Goal: Check status: Check status

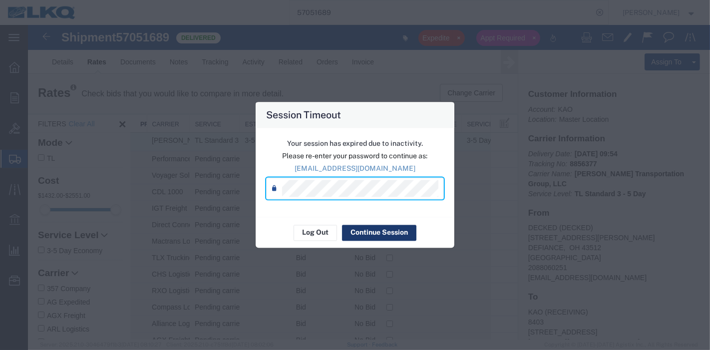
click at [370, 230] on button "Continue Session" at bounding box center [379, 233] width 74 height 16
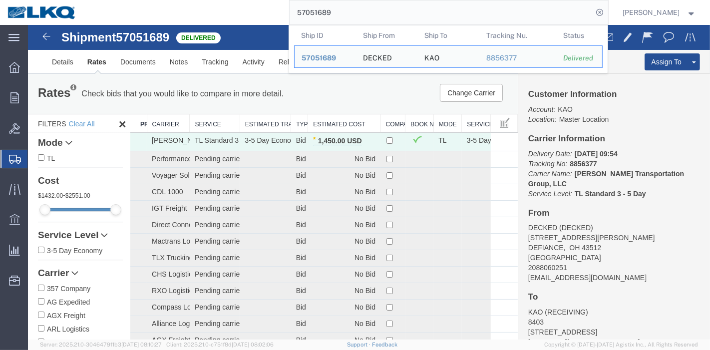
drag, startPoint x: 357, startPoint y: 13, endPoint x: 246, endPoint y: 17, distance: 110.4
click at [246, 17] on div "57051689 Ship ID Ship From Ship To Tracking Nu. Status Ship ID 57051689 Ship Fr…" at bounding box center [346, 12] width 524 height 25
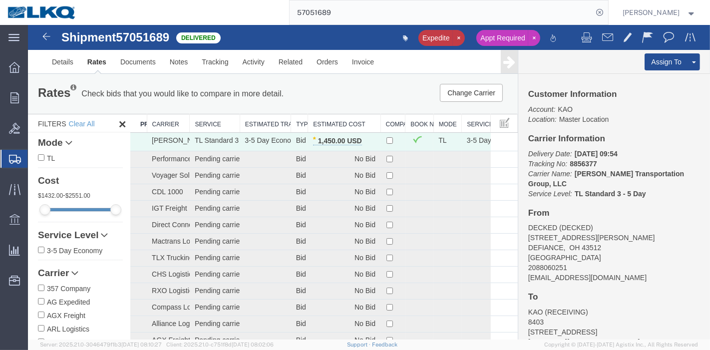
paste input "6995048"
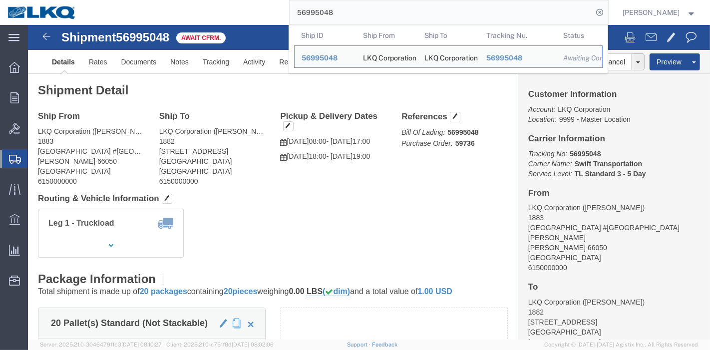
drag, startPoint x: 356, startPoint y: 15, endPoint x: 209, endPoint y: 13, distance: 146.8
click at [209, 13] on div "56995048 Ship ID Ship From Ship To Tracking Nu. Status Ship ID 56995048 Ship Fr…" at bounding box center [346, 12] width 524 height 25
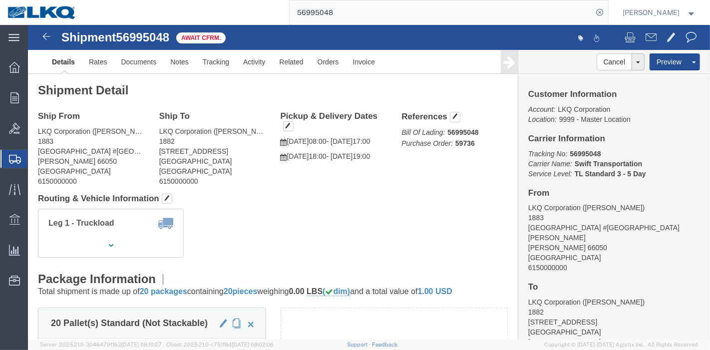
paste input "66160"
type input "56661608"
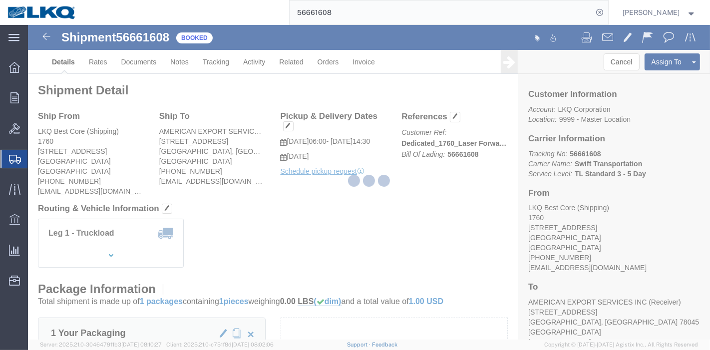
click at [227, 57] on div at bounding box center [369, 182] width 682 height 315
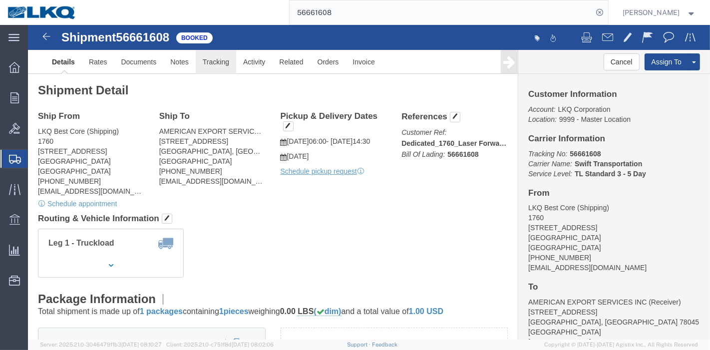
click link "Tracking"
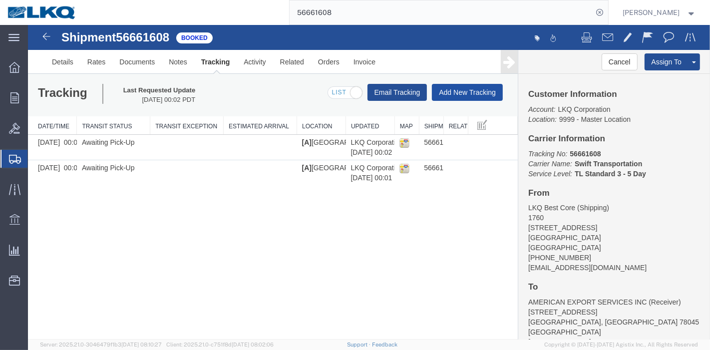
click at [467, 90] on button "Add New Tracking" at bounding box center [467, 92] width 71 height 17
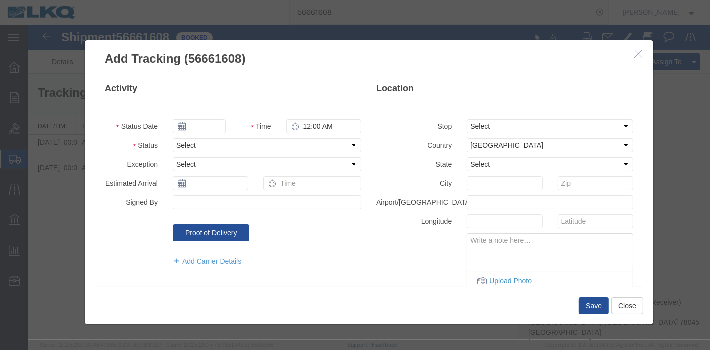
type input "[DATE]"
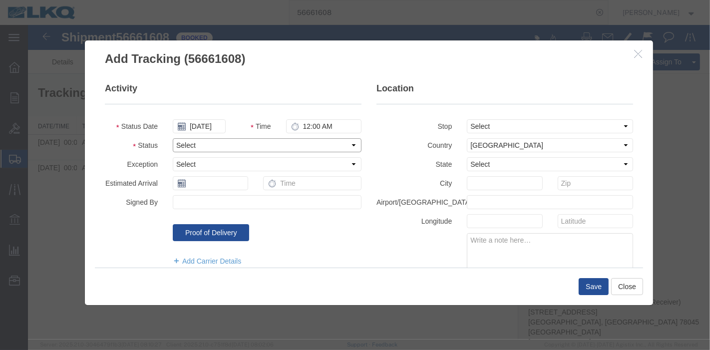
click at [257, 143] on select "Select Arrival Notice Available Arrival Notice Imported Arrive at Delivery Loca…" at bounding box center [266, 145] width 189 height 14
select select "DELIVRED"
click at [172, 138] on select "Select Arrival Notice Available Arrival Notice Imported Arrive at Delivery Loca…" at bounding box center [266, 145] width 189 height 14
click at [597, 286] on button "Save" at bounding box center [593, 286] width 30 height 17
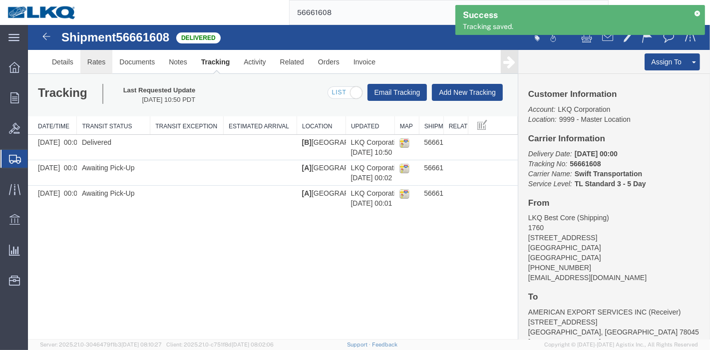
click at [102, 65] on link "Rates" at bounding box center [96, 62] width 32 height 24
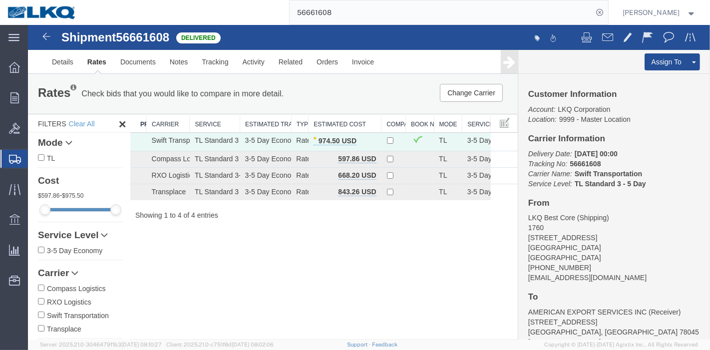
drag, startPoint x: 348, startPoint y: 14, endPoint x: 220, endPoint y: 16, distance: 127.9
click at [220, 16] on div "56661608" at bounding box center [346, 12] width 524 height 25
paste input "996943"
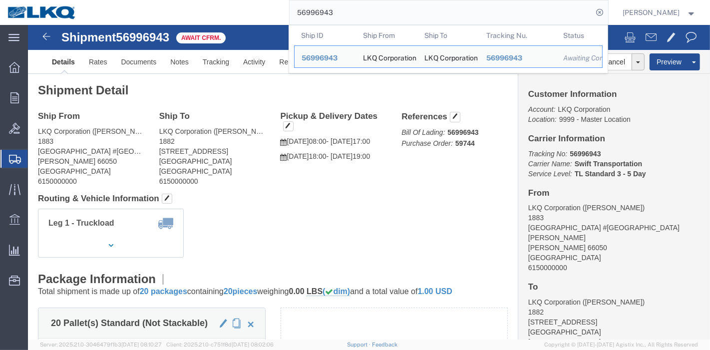
drag, startPoint x: 370, startPoint y: 13, endPoint x: 260, endPoint y: 13, distance: 109.4
click at [261, 13] on div "56996943 Ship ID Ship From Ship To Tracking Nu. Status Ship ID 56996943 Ship Fr…" at bounding box center [346, 12] width 524 height 25
paste input "7016457"
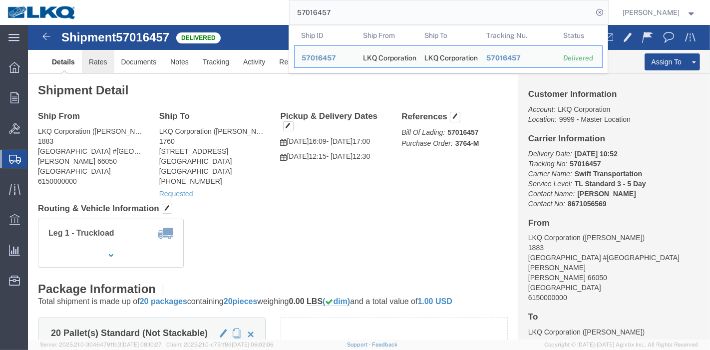
click link "Rates"
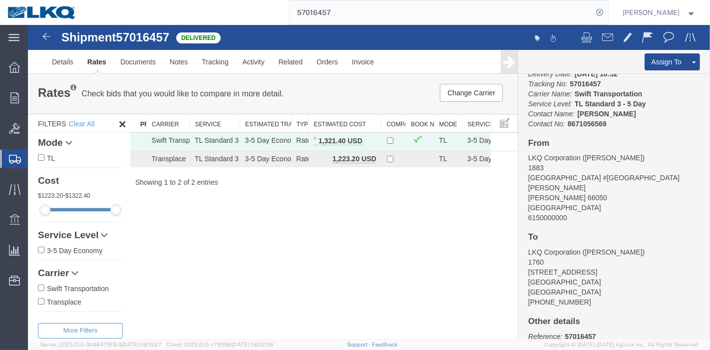
scroll to position [92, 0]
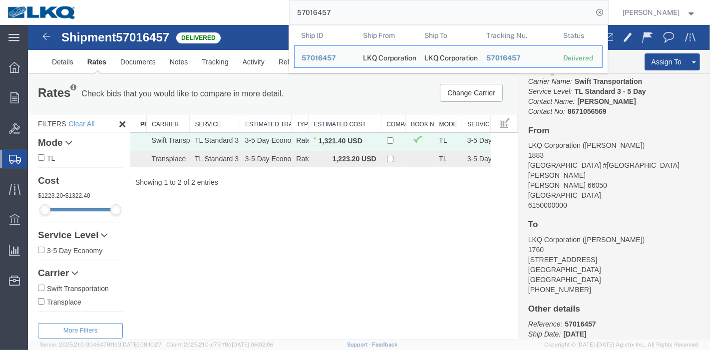
drag, startPoint x: 332, startPoint y: 9, endPoint x: 181, endPoint y: 20, distance: 151.3
click at [181, 20] on div "57016457 Ship ID Ship From Ship To Tracking Nu. Status Ship ID 57016457 Ship Fr…" at bounding box center [346, 12] width 524 height 25
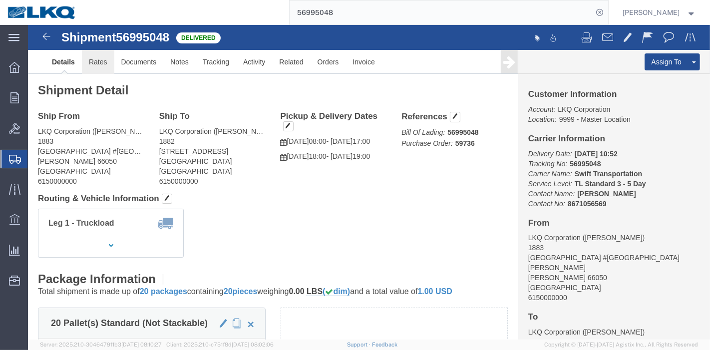
click link "Rates"
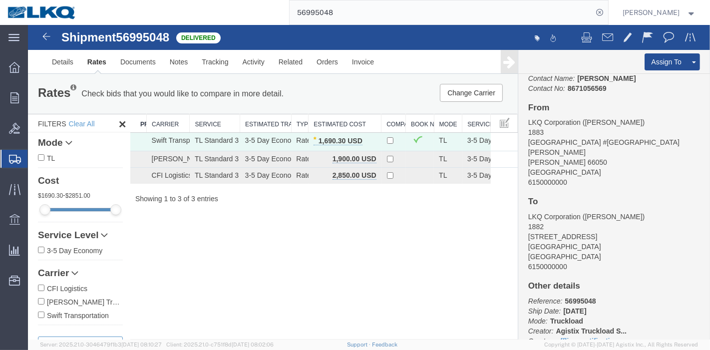
scroll to position [157, 0]
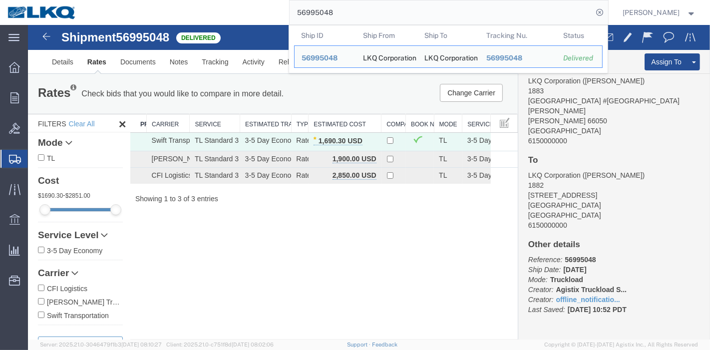
drag, startPoint x: 344, startPoint y: 8, endPoint x: 205, endPoint y: 10, distance: 138.4
click at [205, 10] on div "56995048 Ship ID Ship From Ship To Tracking Nu. Status Ship ID 56995048 Ship Fr…" at bounding box center [346, 12] width 524 height 25
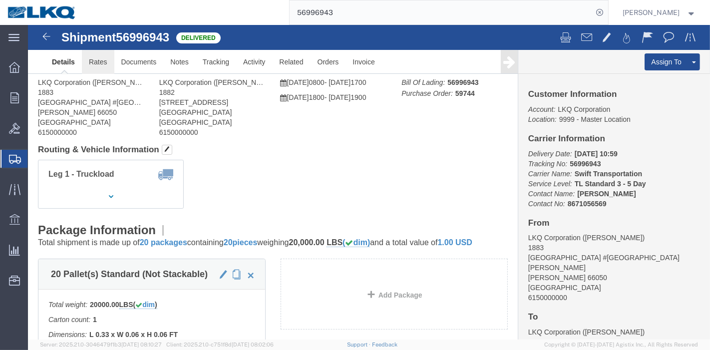
click body "Shipment 56996943 Delivered Details Rates Documents Notes Tracking Activity Rel…"
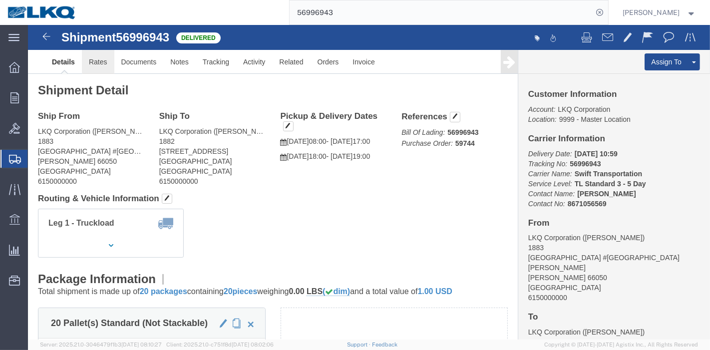
click link "Rates"
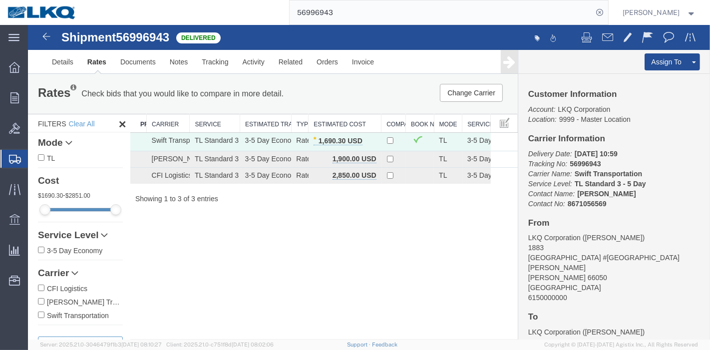
click at [439, 245] on div "Shipment 56996943 3 of 3 Delivered Details Rates Documents Notes Tracking Activ…" at bounding box center [368, 182] width 682 height 315
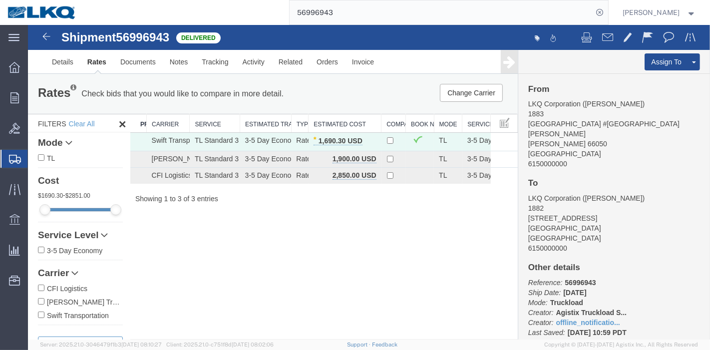
scroll to position [157, 0]
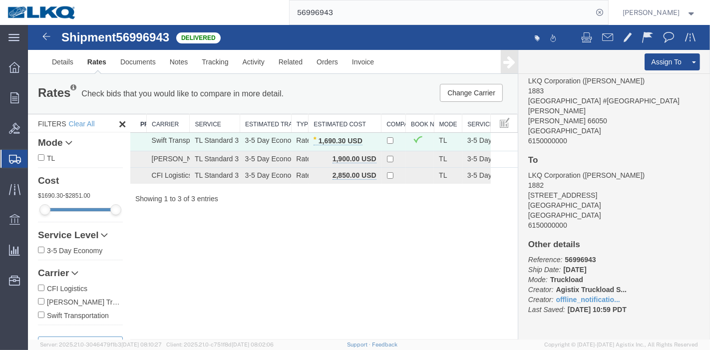
drag, startPoint x: 371, startPoint y: 13, endPoint x: 242, endPoint y: 7, distance: 129.0
click at [242, 7] on div "56996943" at bounding box center [346, 12] width 524 height 25
paste input "7010339"
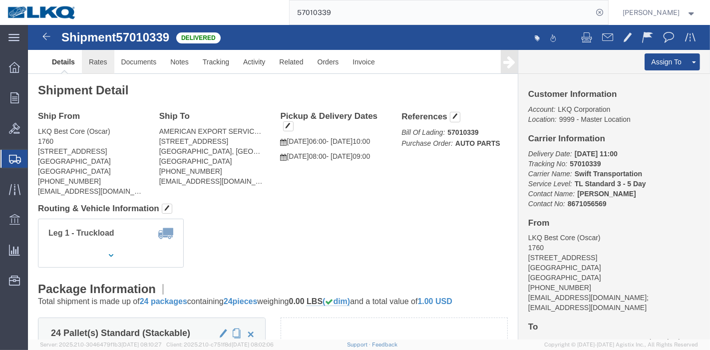
drag, startPoint x: 102, startPoint y: 65, endPoint x: 74, endPoint y: 40, distance: 37.5
click link "Rates"
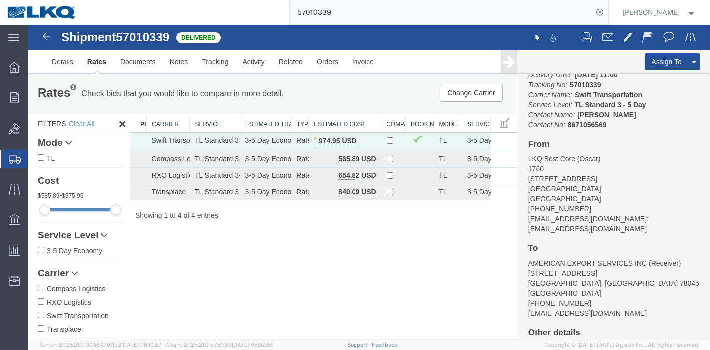
scroll to position [64, 0]
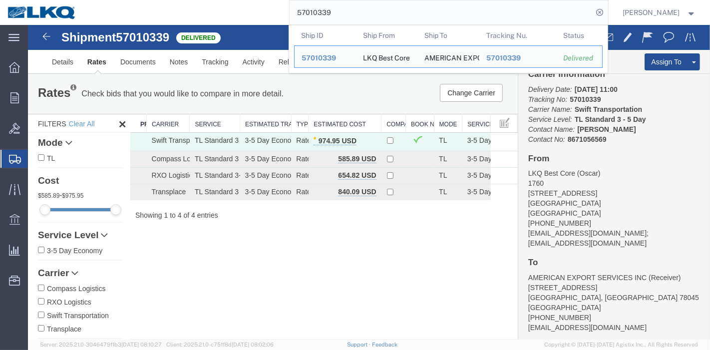
drag, startPoint x: 283, startPoint y: 9, endPoint x: 231, endPoint y: 9, distance: 52.4
click at [232, 9] on div "57010339 Ship ID Ship From Ship To Tracking Nu. Status Ship ID 57010339 Ship Fr…" at bounding box center [346, 12] width 524 height 25
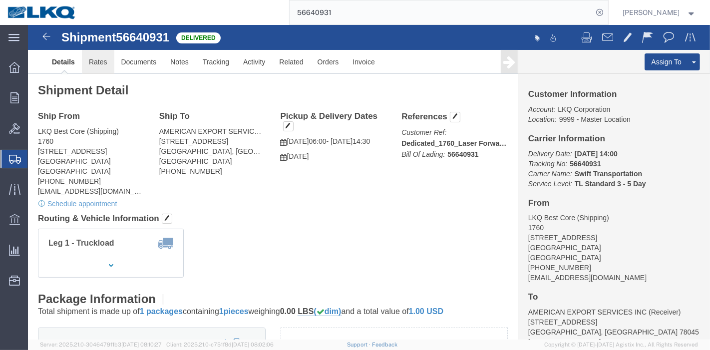
click link "Rates"
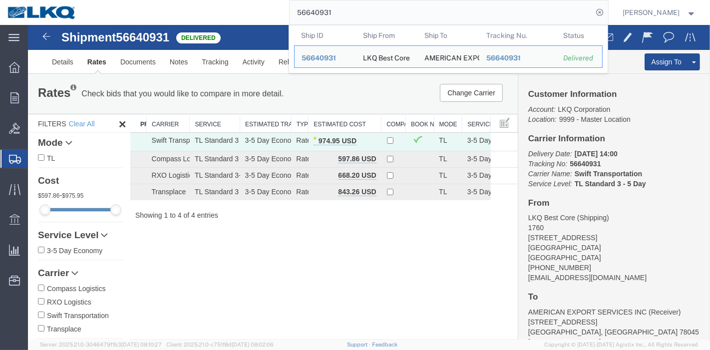
drag, startPoint x: 274, startPoint y: 11, endPoint x: 216, endPoint y: 17, distance: 58.3
click at [215, 16] on div "56640931 Ship ID Ship From Ship To Tracking Nu. Status Ship ID 56640931 Ship Fr…" at bounding box center [346, 12] width 524 height 25
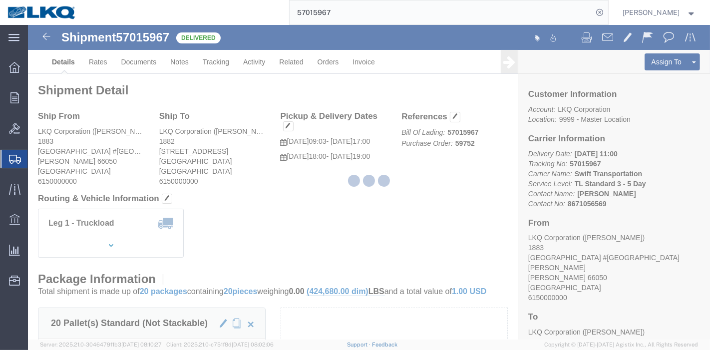
click at [92, 61] on div at bounding box center [369, 182] width 682 height 315
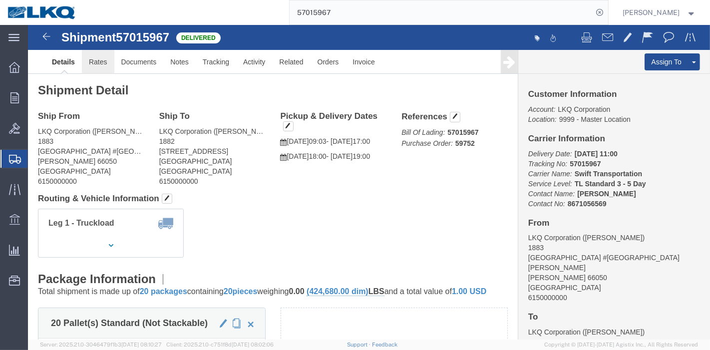
click link "Rates"
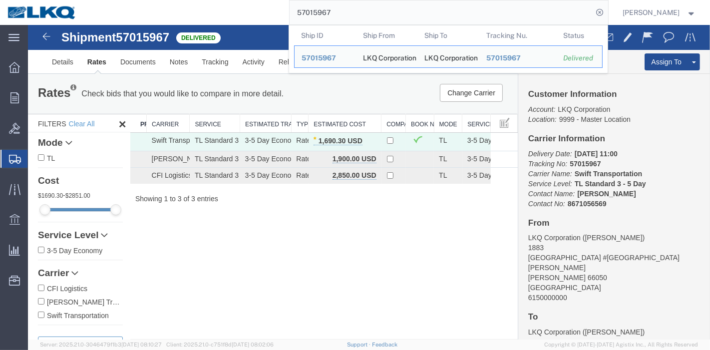
drag, startPoint x: 352, startPoint y: 9, endPoint x: 256, endPoint y: 5, distance: 96.0
click at [267, 6] on div "57015967 Ship ID Ship From Ship To Tracking Nu. Status Ship ID 57015967 Ship Fr…" at bounding box center [346, 12] width 524 height 25
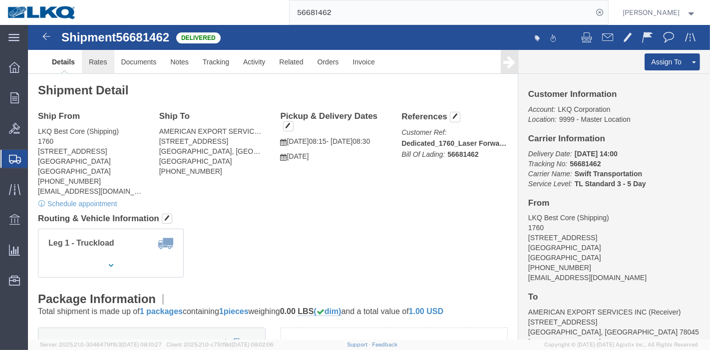
click link "Rates"
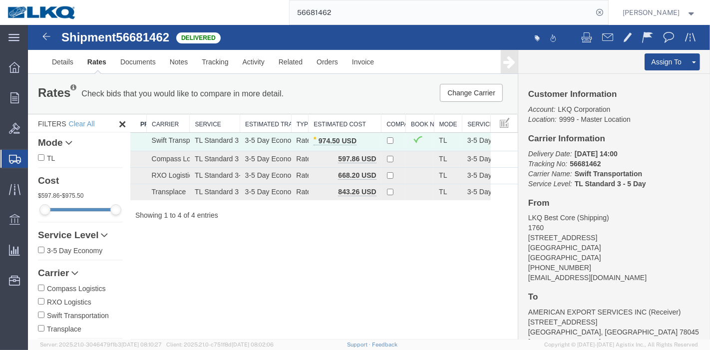
drag, startPoint x: 347, startPoint y: 0, endPoint x: 217, endPoint y: 13, distance: 131.0
click at [217, 13] on div "56681462" at bounding box center [346, 12] width 524 height 25
paste input "61584"
type input "56661584"
